Goal: Find specific page/section: Find specific page/section

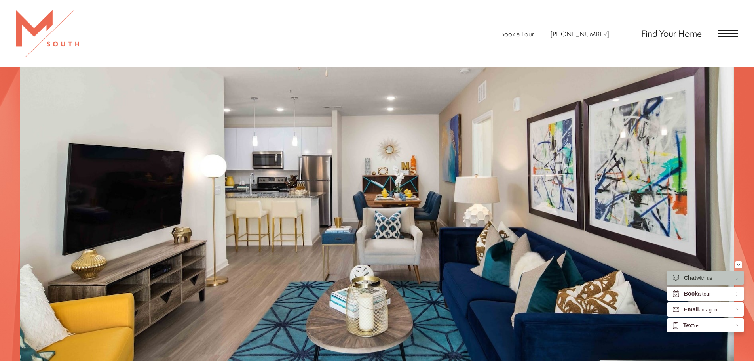
scroll to position [792, 0]
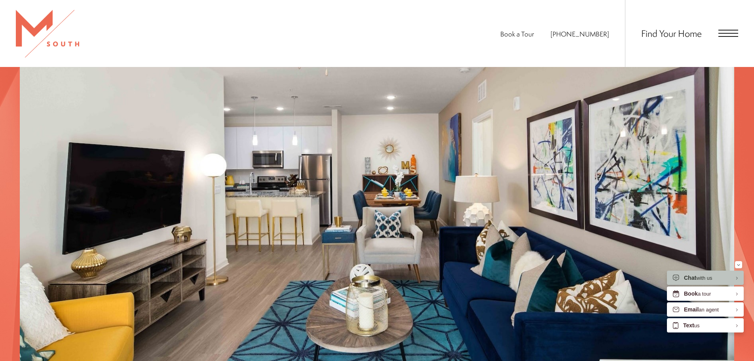
click at [737, 37] on div "Find Your Home" at bounding box center [681, 33] width 113 height 67
click at [735, 33] on span "Open Menu" at bounding box center [729, 33] width 20 height 1
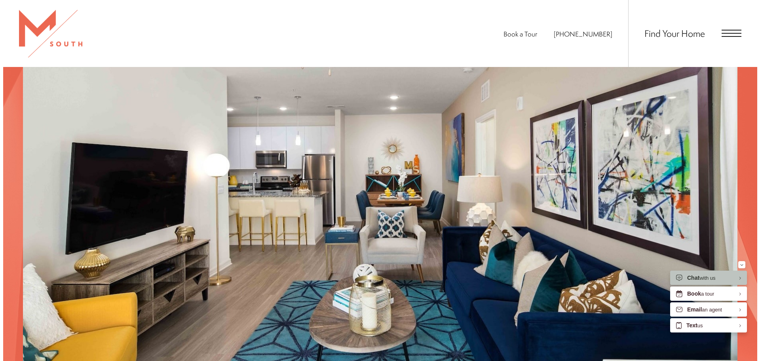
scroll to position [0, 0]
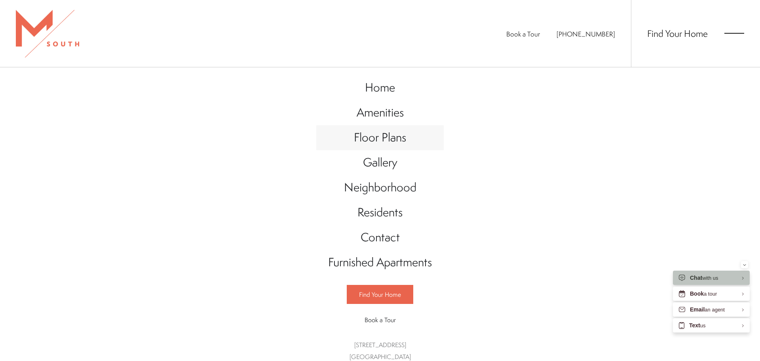
click at [375, 143] on span "Floor Plans" at bounding box center [380, 137] width 52 height 16
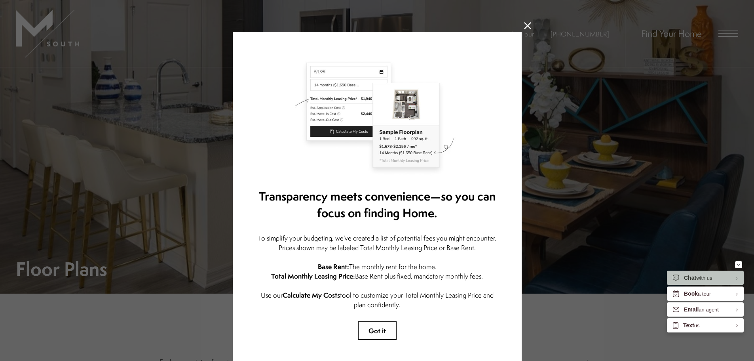
click at [527, 25] on icon at bounding box center [527, 25] width 7 height 7
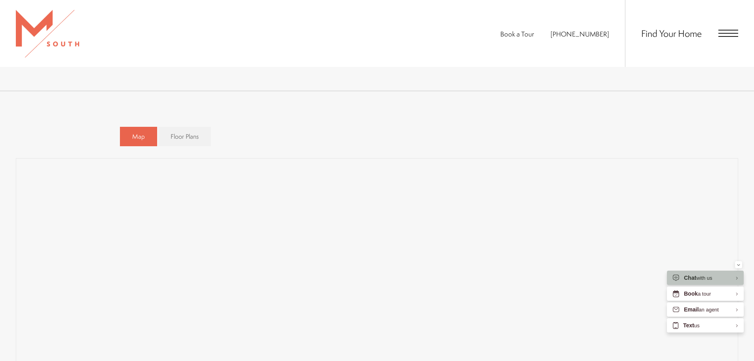
scroll to position [515, 0]
click at [700, 132] on div "Map Floor Plans Bedrooms 1 Bedroom Clear" at bounding box center [377, 137] width 723 height 27
